Goal: Transaction & Acquisition: Purchase product/service

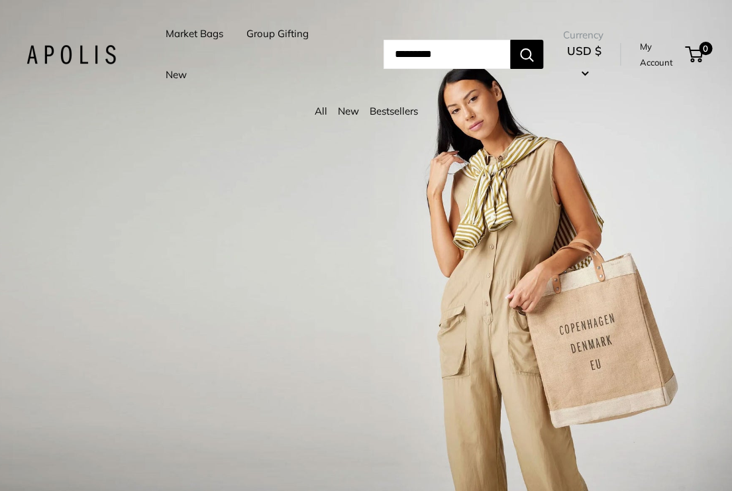
click at [439, 48] on input "Search..." at bounding box center [447, 54] width 127 height 29
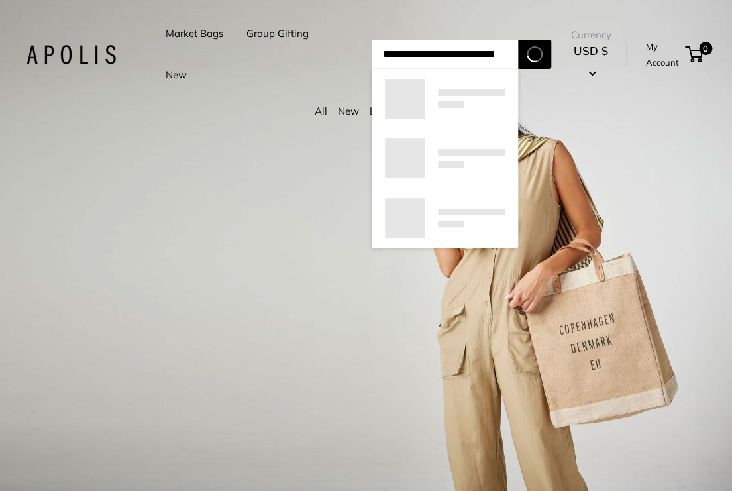
type input "**********"
click at [518, 40] on button "Search" at bounding box center [534, 54] width 33 height 29
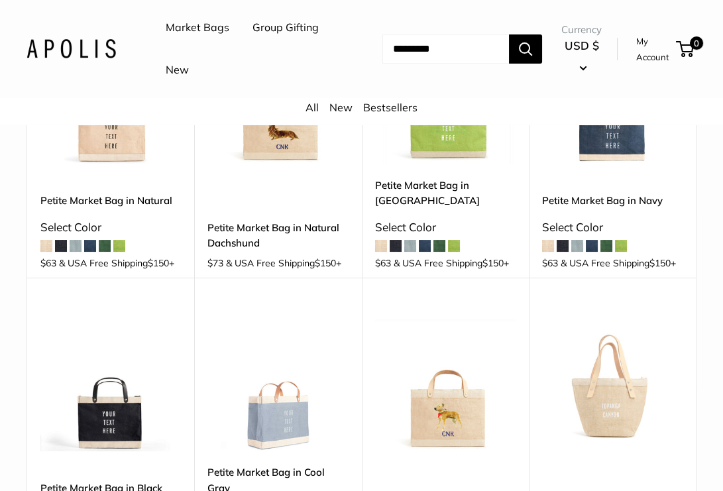
scroll to position [301, 0]
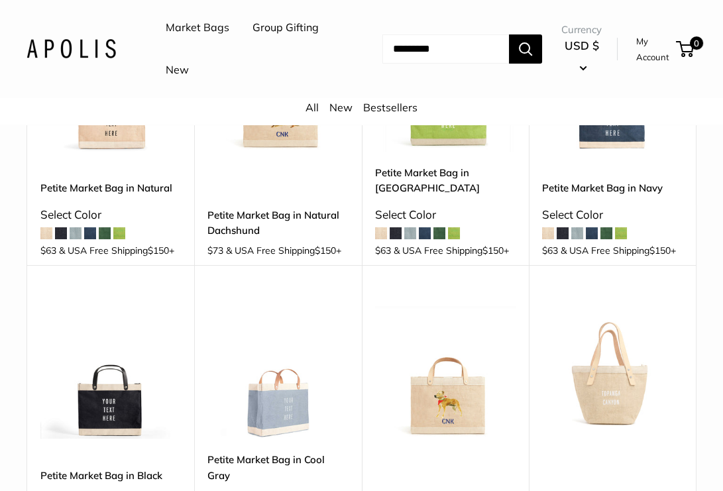
click at [0, 0] on img at bounding box center [0, 0] width 0 height 0
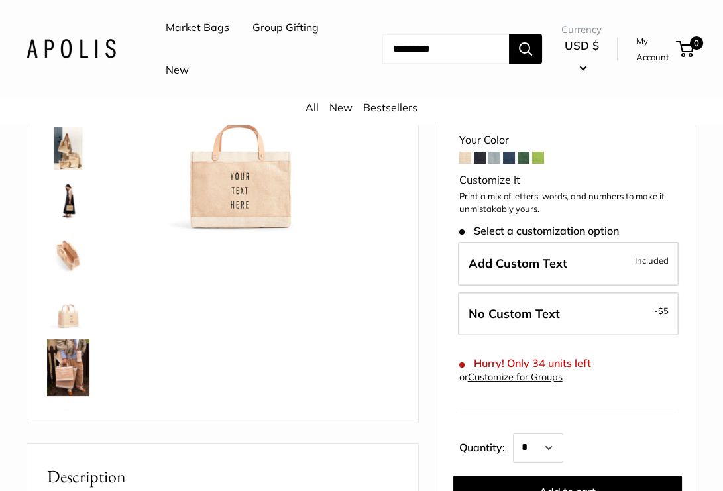
scroll to position [180, 0]
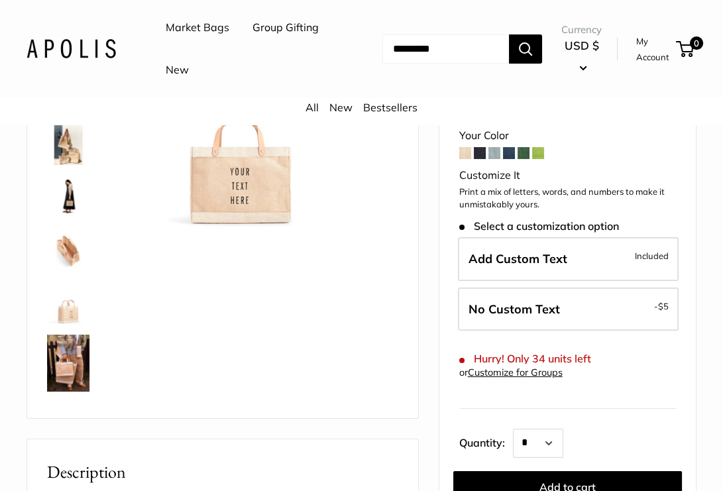
click at [426, 48] on input "Search..." at bounding box center [445, 48] width 127 height 29
type input "******"
click at [509, 34] on button "Search" at bounding box center [525, 48] width 33 height 29
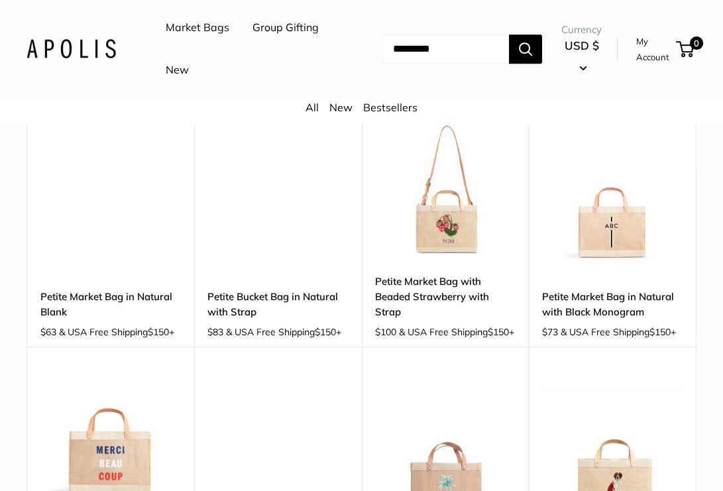
scroll to position [1024, 0]
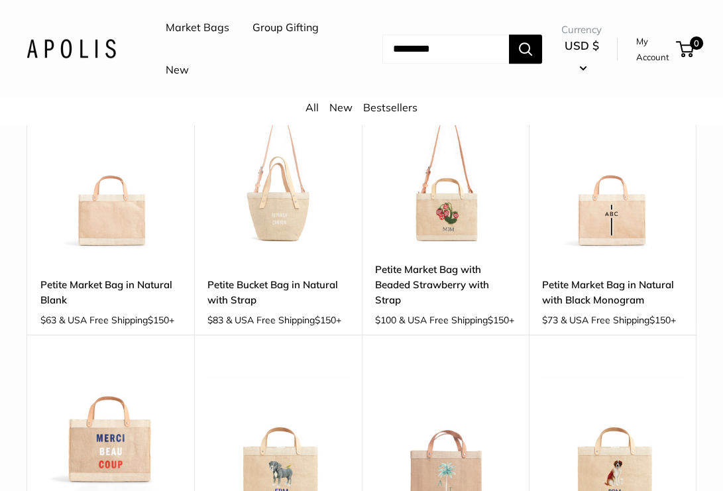
click at [0, 0] on img at bounding box center [0, 0] width 0 height 0
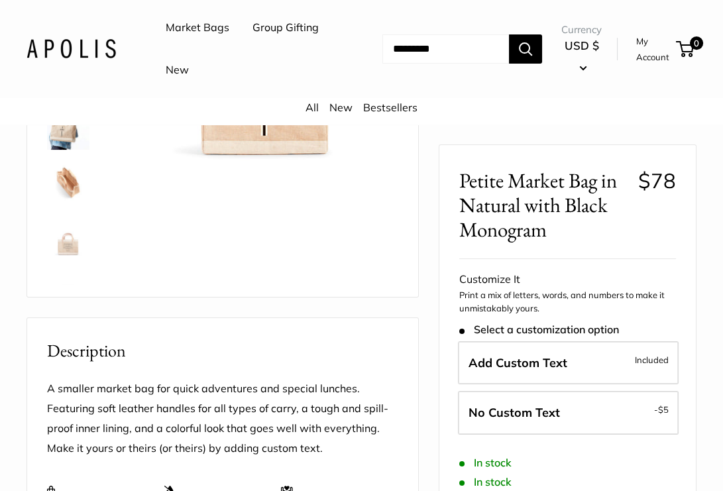
scroll to position [301, 0]
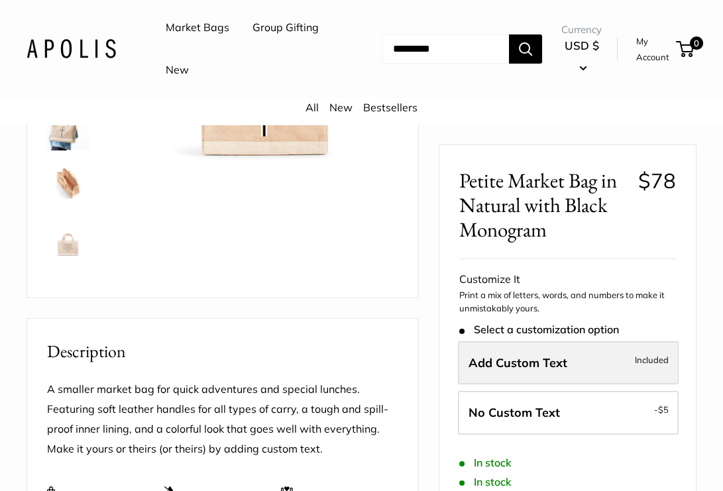
click at [543, 355] on span "Add Custom Text" at bounding box center [518, 362] width 99 height 15
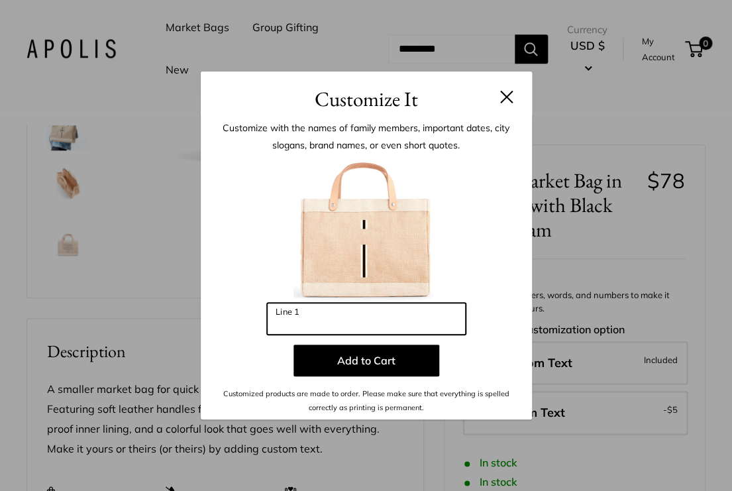
click at [306, 309] on input "Line 1" at bounding box center [366, 319] width 199 height 32
type input "***"
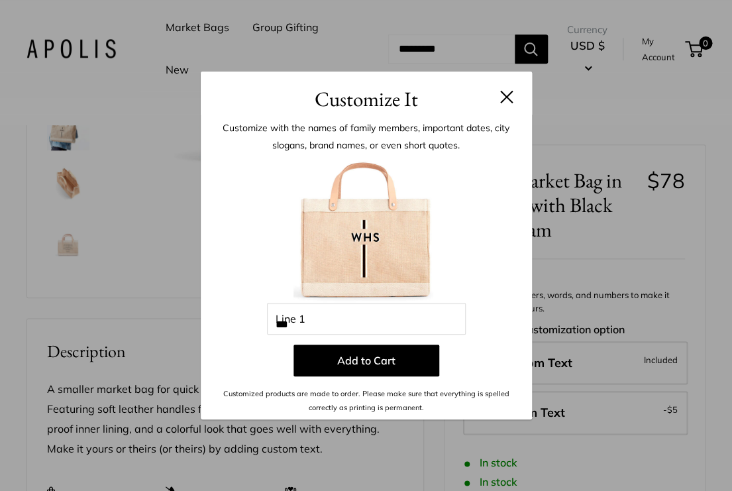
click at [492, 276] on div at bounding box center [367, 230] width 292 height 146
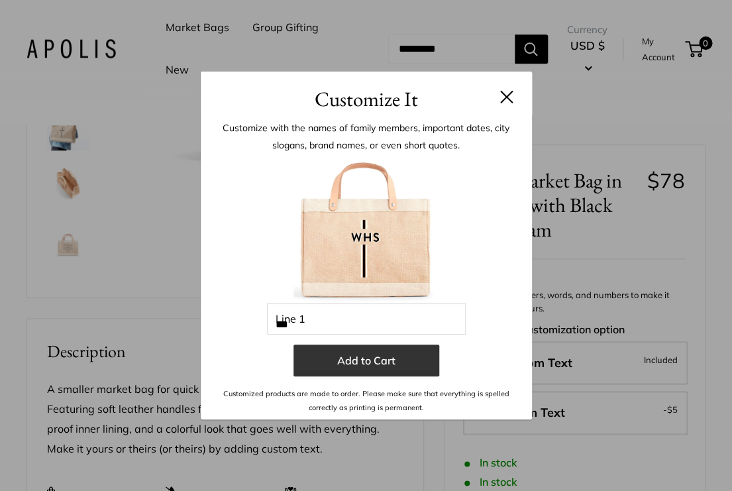
click at [390, 362] on button "Add to Cart" at bounding box center [367, 361] width 146 height 32
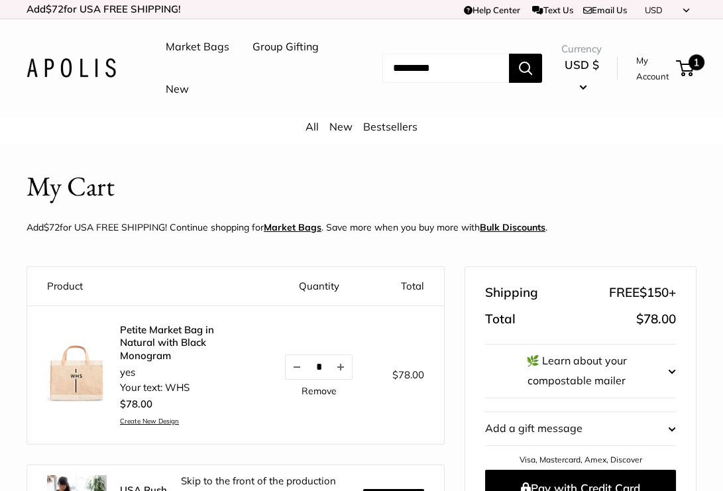
click at [681, 68] on span at bounding box center [683, 68] width 4 height 4
drag, startPoint x: 315, startPoint y: 364, endPoint x: 304, endPoint y: 364, distance: 10.6
click at [308, 364] on input "*" at bounding box center [318, 366] width 21 height 11
type input "***"
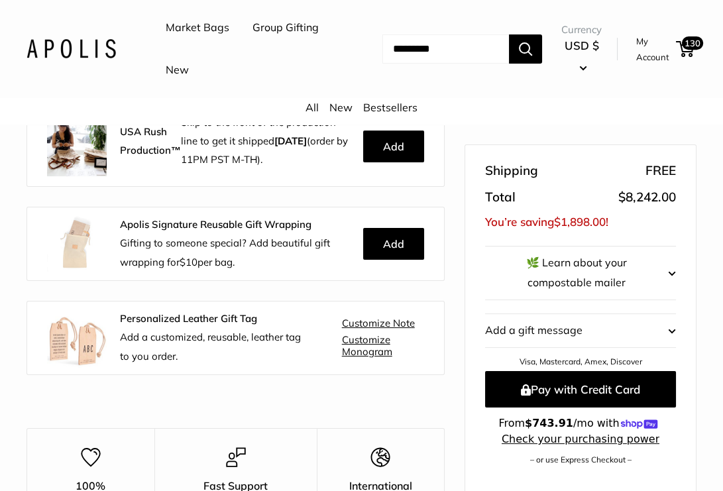
scroll to position [421, 0]
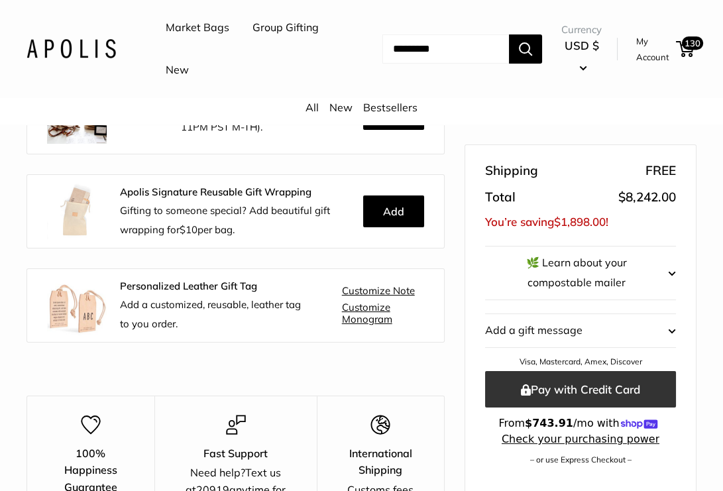
click at [567, 382] on button "Pay with Credit Card" at bounding box center [580, 390] width 191 height 36
